Goal: Browse casually

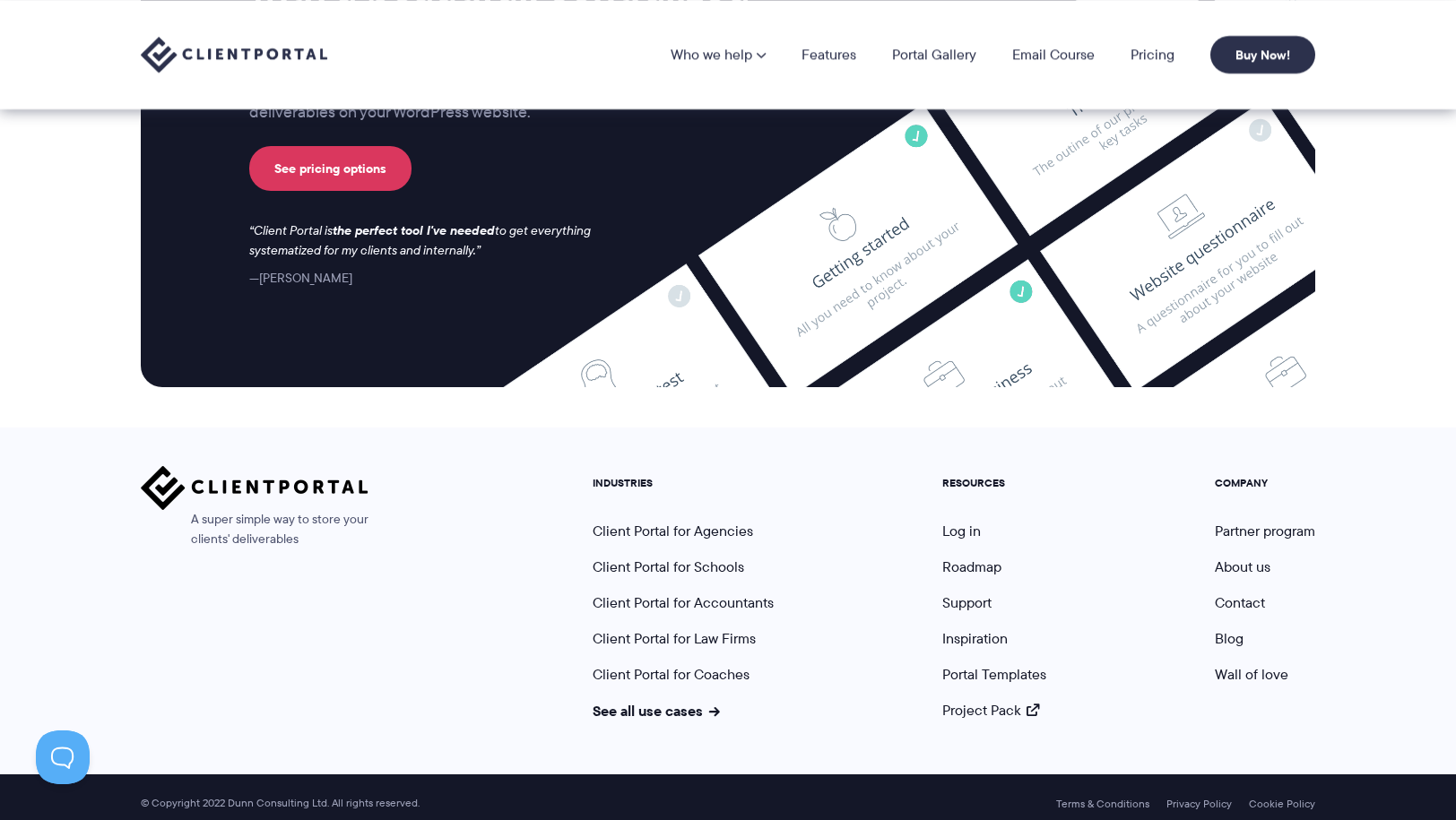
scroll to position [7405, 0]
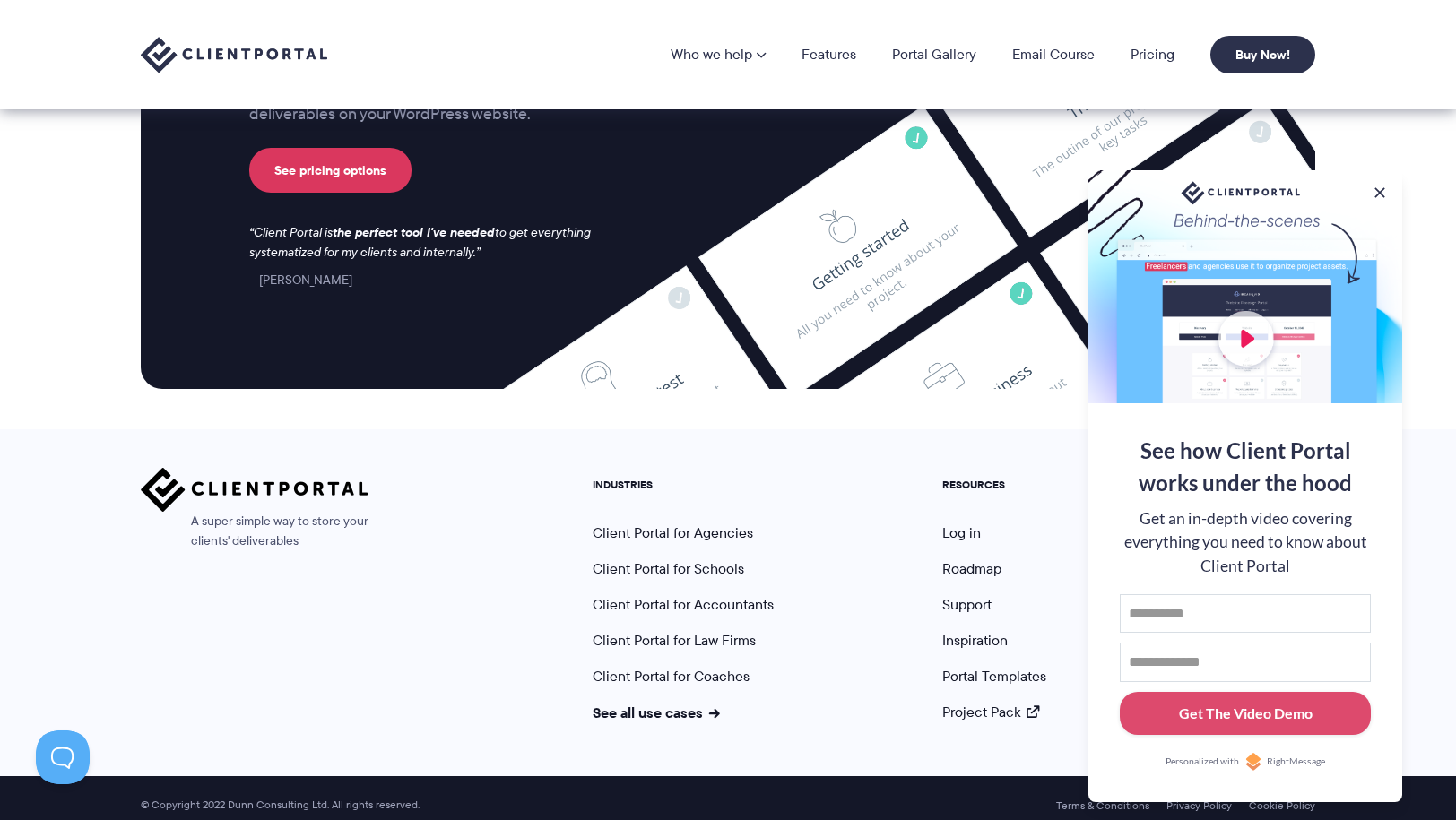
click at [472, 674] on div "A super simple way to store your clients' deliverables INDUSTRIES Client Portal…" at bounding box center [728, 595] width 1175 height 254
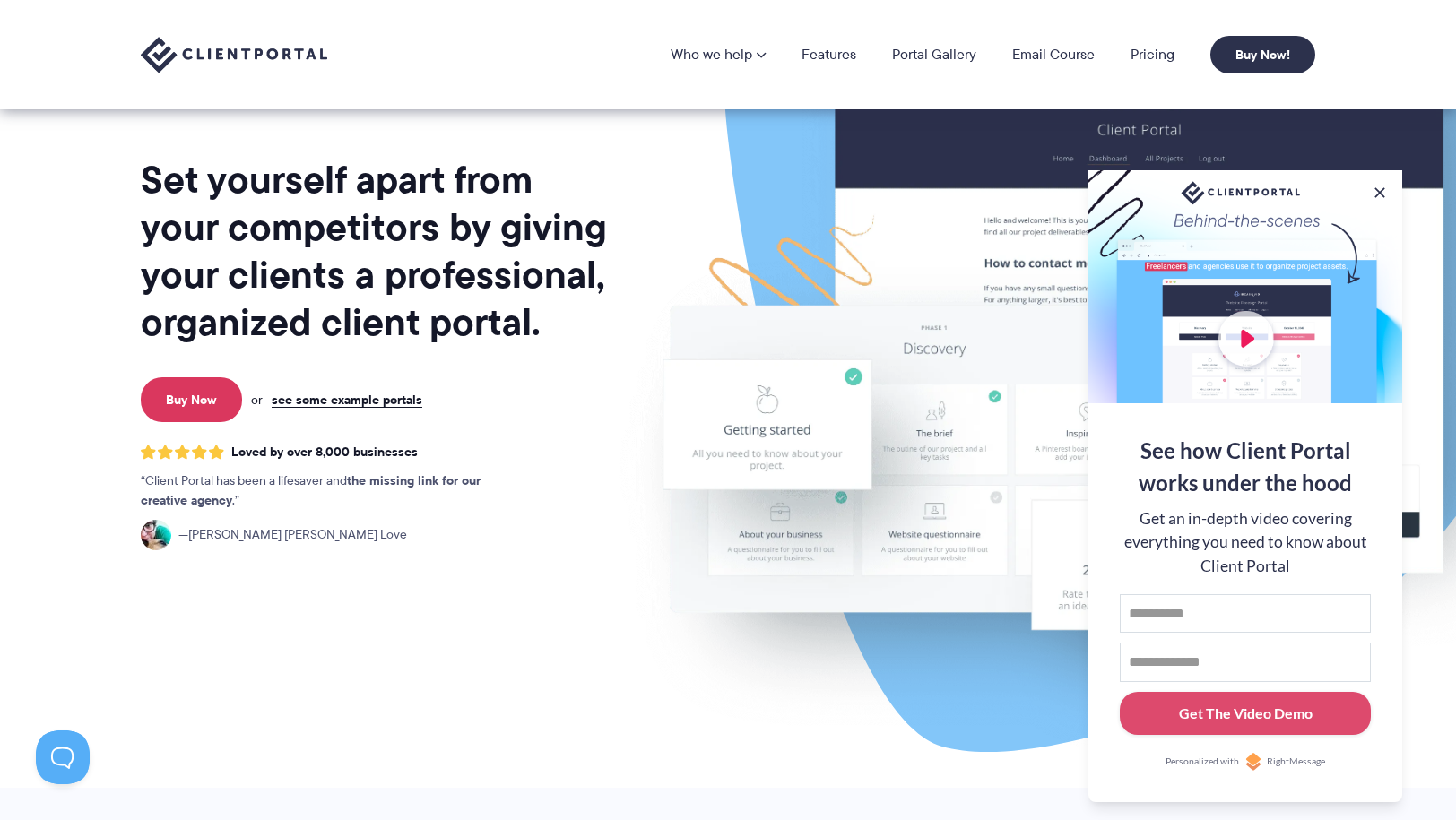
scroll to position [0, 0]
